Goal: Task Accomplishment & Management: Manage account settings

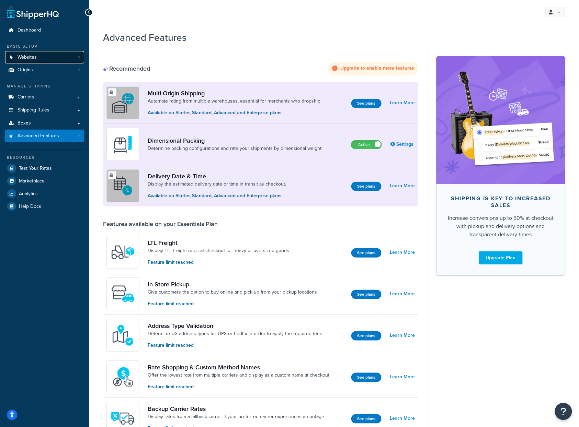
click at [42, 54] on link "Websites 1" at bounding box center [44, 57] width 79 height 13
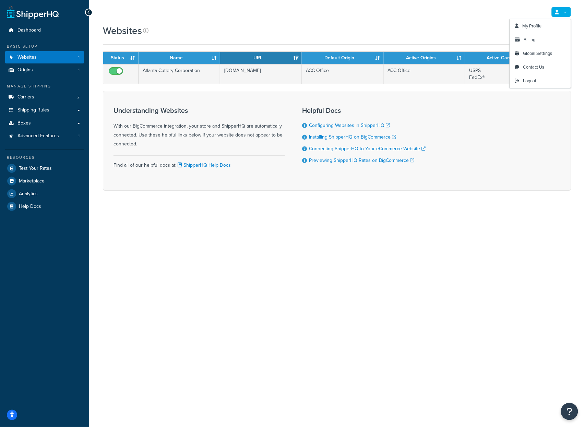
drag, startPoint x: 570, startPoint y: 10, endPoint x: 558, endPoint y: 18, distance: 13.9
click at [570, 10] on link at bounding box center [562, 12] width 20 height 10
click at [535, 37] on span "Billing" at bounding box center [530, 39] width 12 height 7
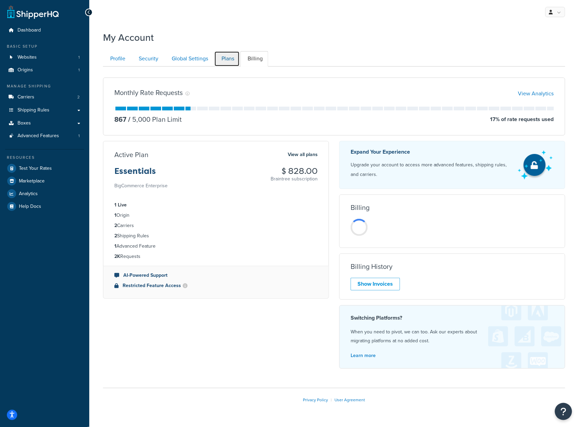
click at [234, 61] on link "Plans" at bounding box center [226, 58] width 25 height 15
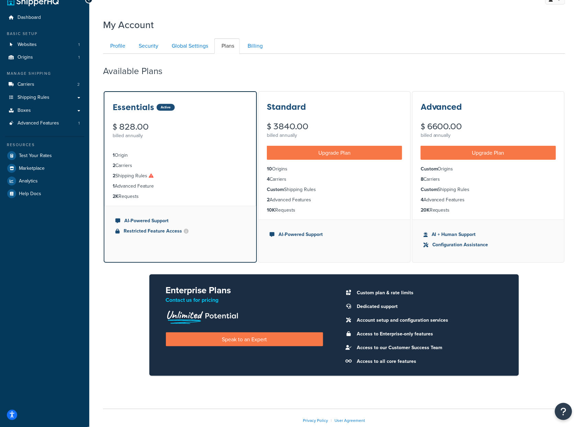
scroll to position [4, 0]
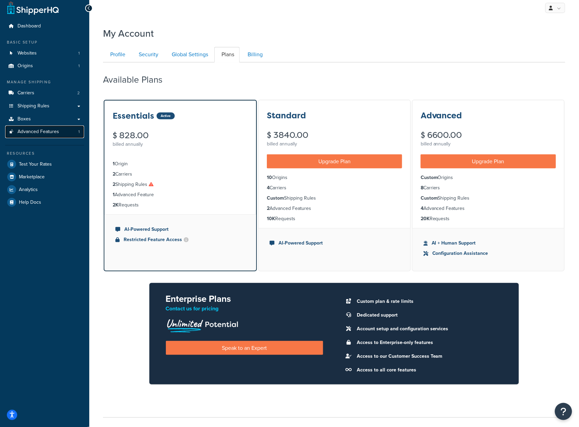
click at [46, 127] on link "Advanced Features 1" at bounding box center [44, 132] width 79 height 13
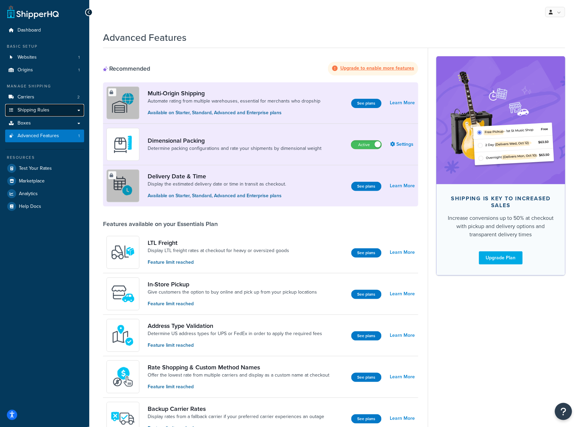
click at [36, 111] on span "Shipping Rules" at bounding box center [34, 110] width 32 height 6
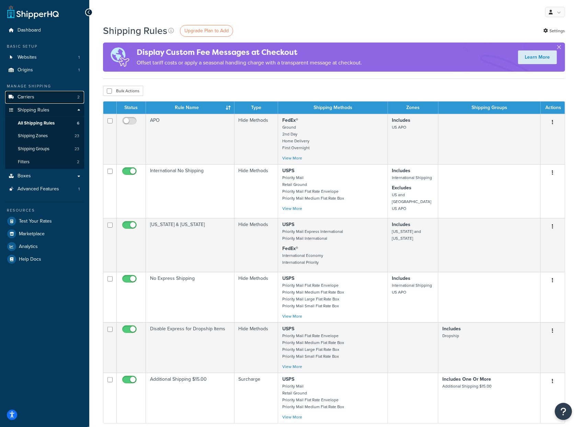
click at [41, 97] on link "Carriers 2" at bounding box center [44, 97] width 79 height 13
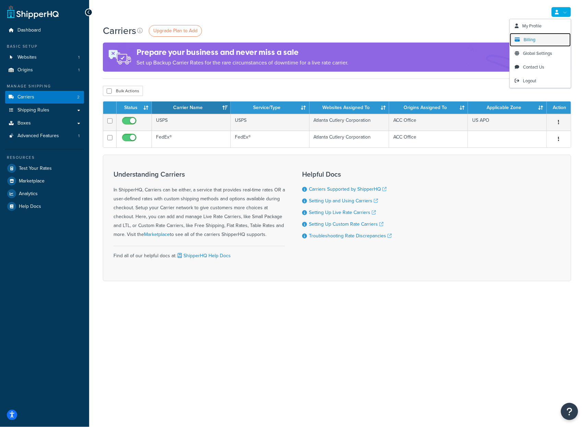
click at [533, 37] on span "Billing" at bounding box center [530, 39] width 12 height 7
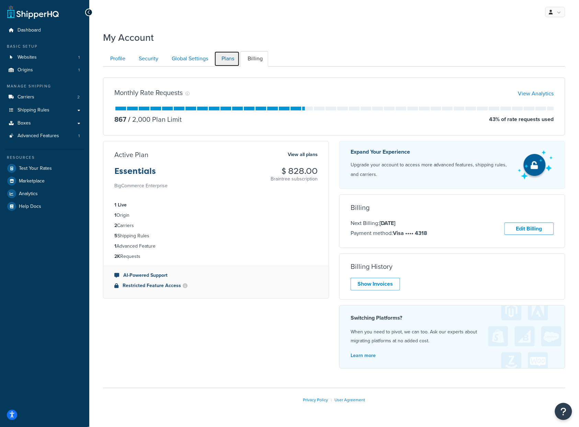
click at [225, 57] on link "Plans" at bounding box center [226, 58] width 25 height 15
click at [0, 0] on div "Essentials Active $ 828.00 billed annually" at bounding box center [0, 0] width 0 height 0
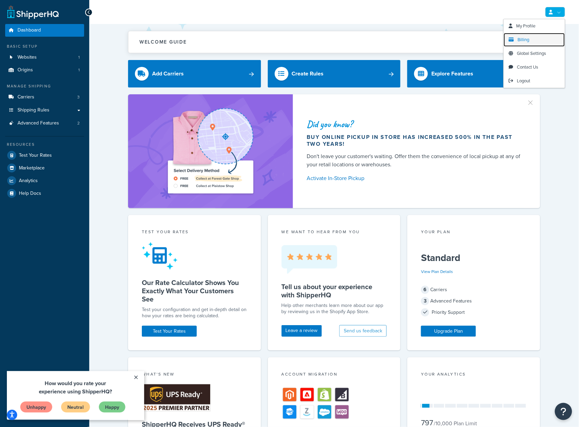
click at [538, 38] on link "Billing" at bounding box center [533, 40] width 61 height 14
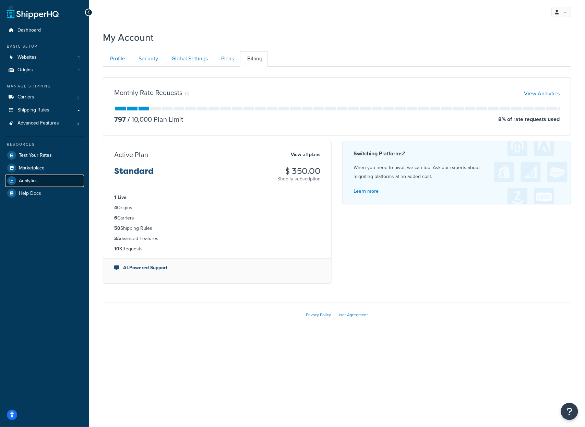
click at [41, 184] on link "Analytics" at bounding box center [44, 181] width 79 height 12
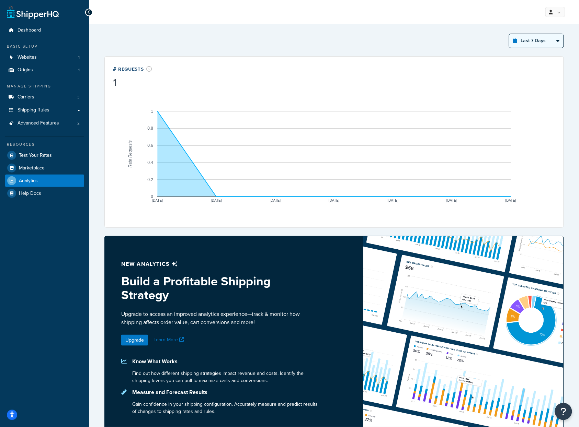
click at [547, 44] on select "Last 24 Hours Last 7 Days Last 30 Days Last 3 Months Last 6 Months Last 12 Mont…" at bounding box center [536, 41] width 54 height 14
select select "last_30_days"
click at [509, 34] on select "Last 24 Hours Last 7 Days Last 30 Days Last 3 Months Last 6 Months Last 12 Mont…" at bounding box center [536, 41] width 54 height 14
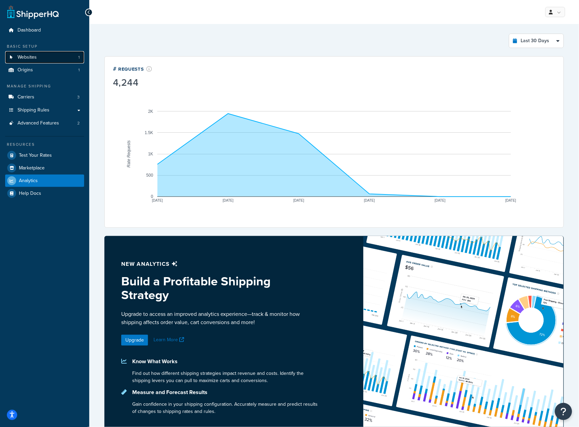
click at [56, 55] on link "Websites 1" at bounding box center [44, 57] width 79 height 13
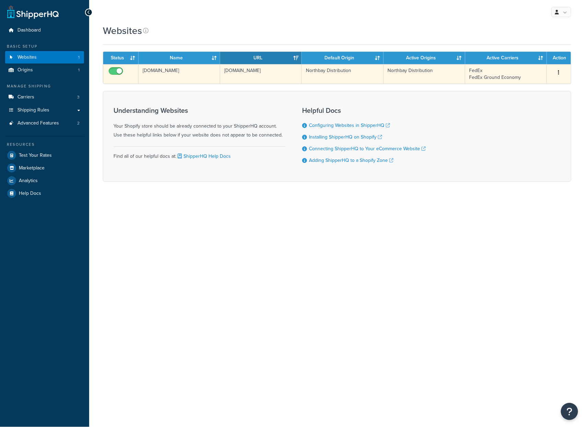
click at [253, 75] on td "whiteandwarren-com.myshopify.com" at bounding box center [261, 74] width 82 height 20
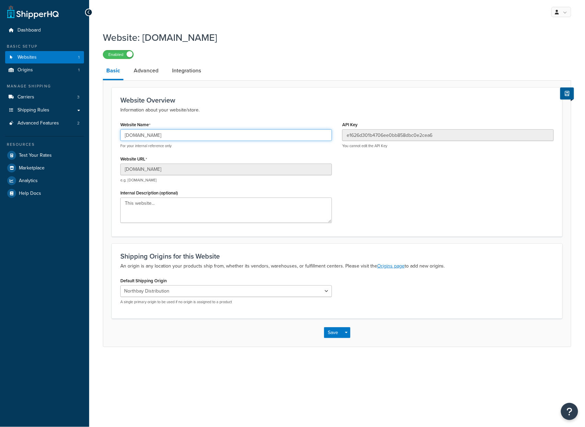
click at [189, 138] on input "[DOMAIN_NAME]" at bounding box center [226, 135] width 212 height 12
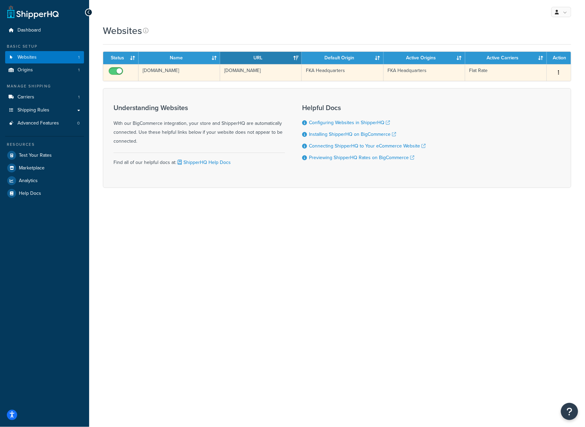
click at [183, 69] on td "[DOMAIN_NAME]" at bounding box center [180, 72] width 82 height 17
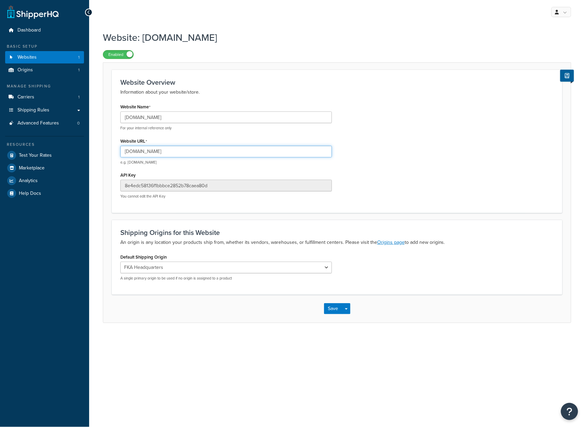
click at [167, 151] on input "sandboxhouseofmarley.mybigcommerce.com" at bounding box center [226, 152] width 212 height 12
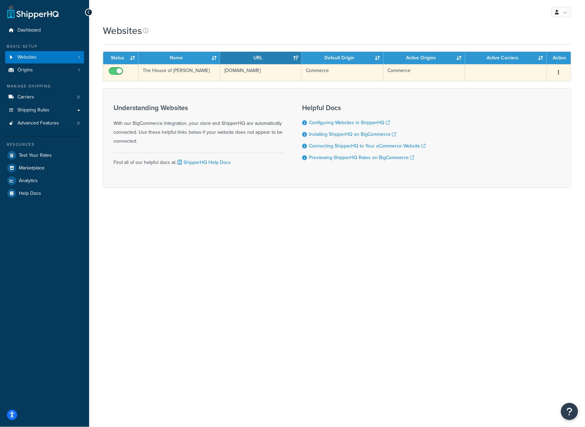
click at [254, 67] on td "www.thehouseofmarley.com" at bounding box center [261, 72] width 82 height 17
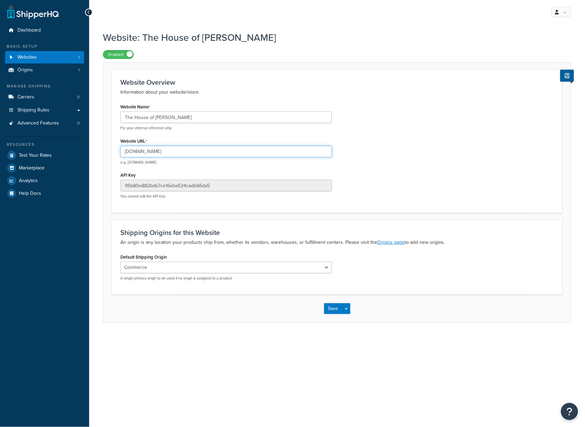
click at [185, 149] on input "[DOMAIN_NAME]" at bounding box center [226, 152] width 212 height 12
